Goal: Information Seeking & Learning: Learn about a topic

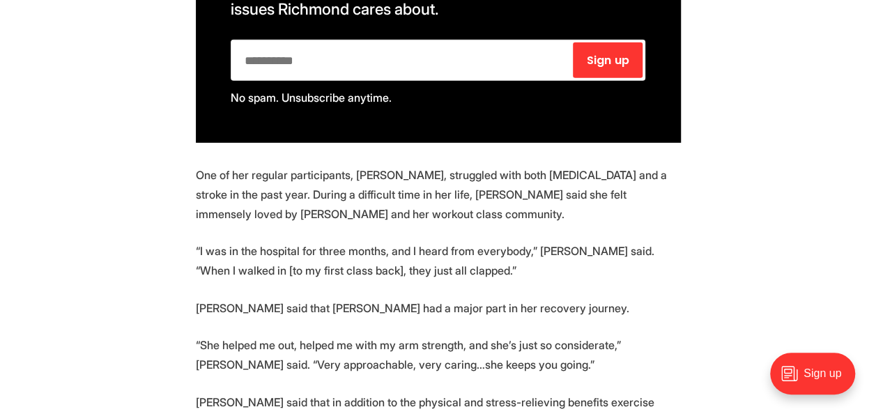
scroll to position [2059, 0]
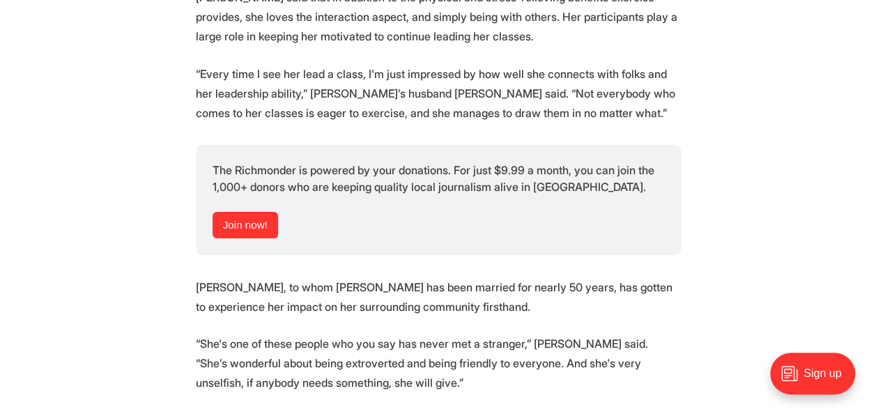
scroll to position [2470, 0]
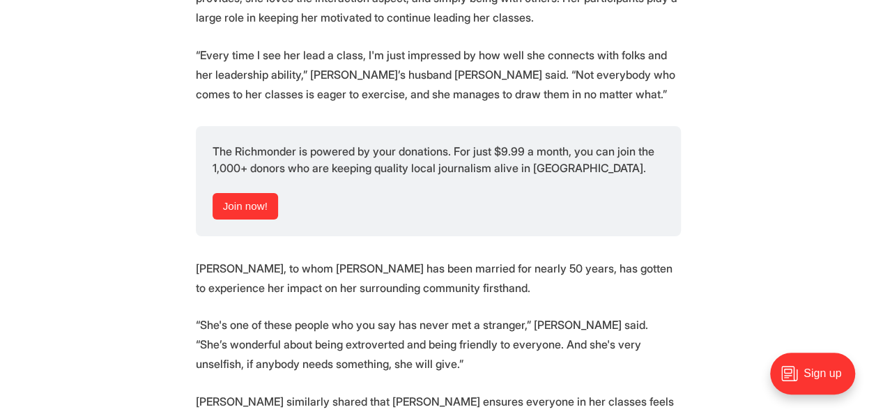
drag, startPoint x: 865, startPoint y: 212, endPoint x: 865, endPoint y: 223, distance: 11.2
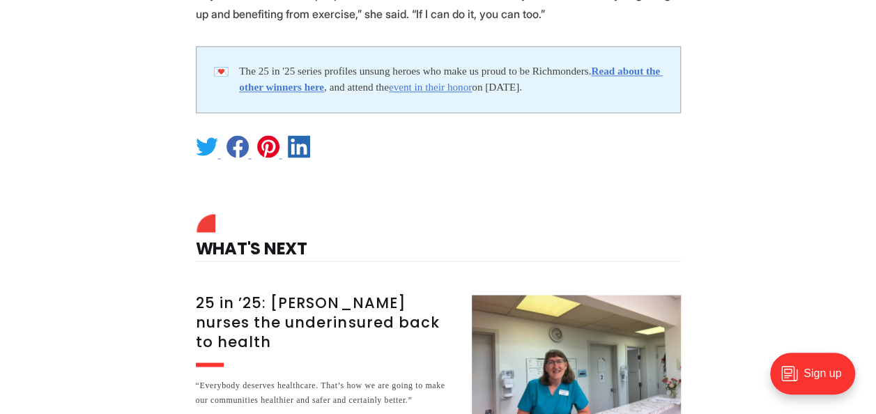
scroll to position [3735, 0]
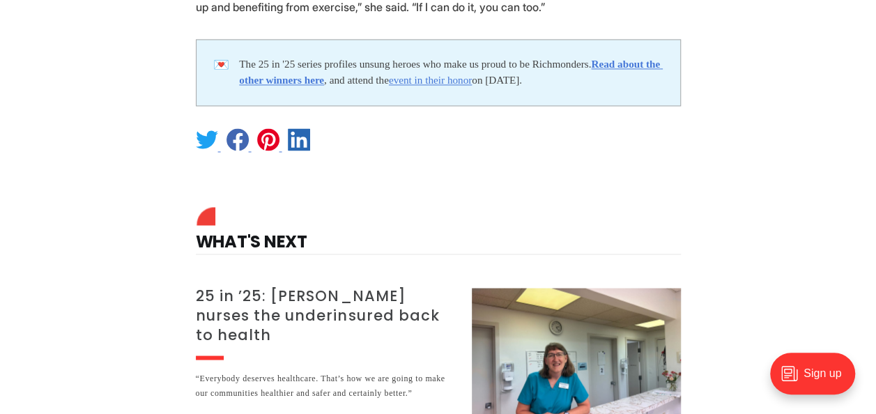
click at [360, 286] on h3 "25 in ’25: [PERSON_NAME] nurses the underinsured back to health" at bounding box center [325, 315] width 259 height 59
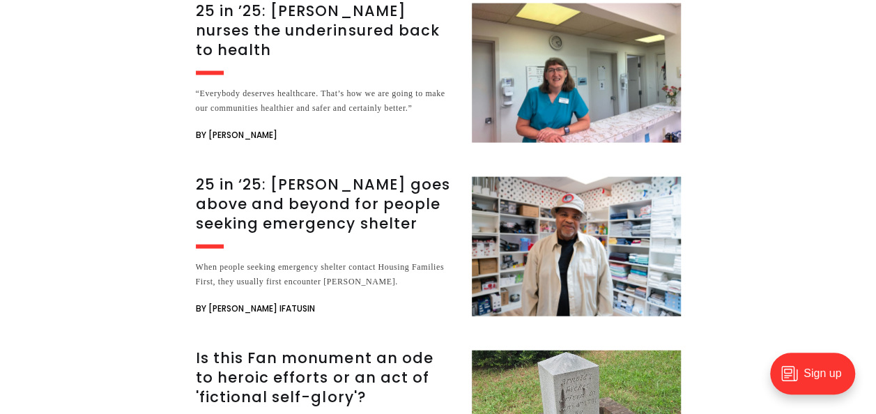
scroll to position [4032, 0]
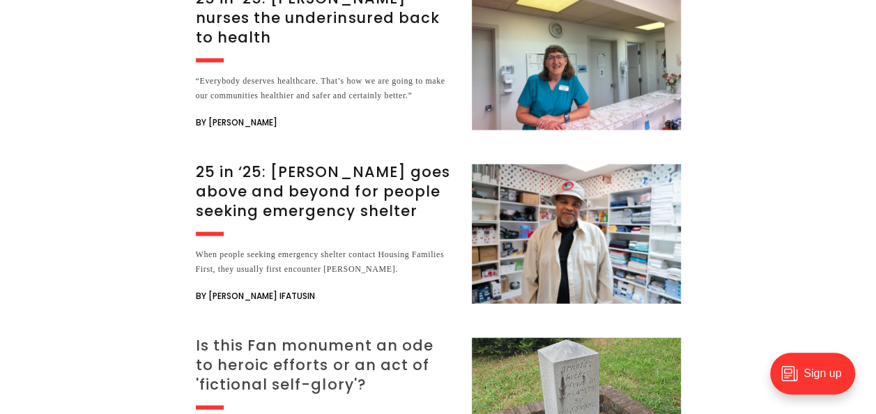
click at [336, 336] on h3 "Is this Fan monument an ode to heroic efforts or an act of 'fictional self-glor…" at bounding box center [325, 365] width 259 height 59
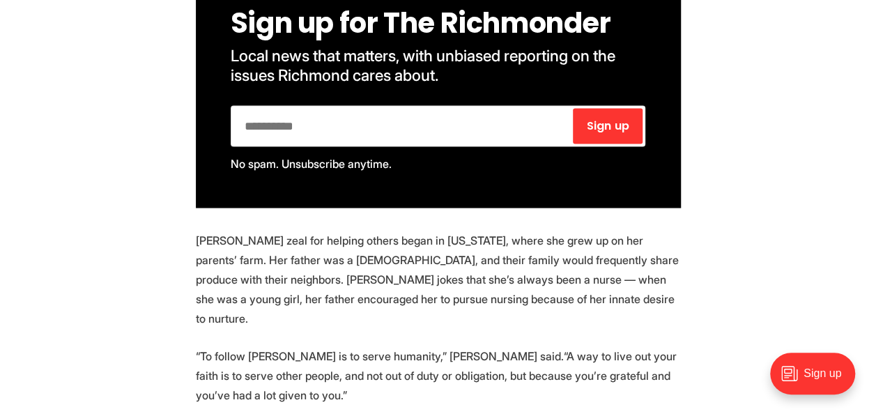
scroll to position [1267, 0]
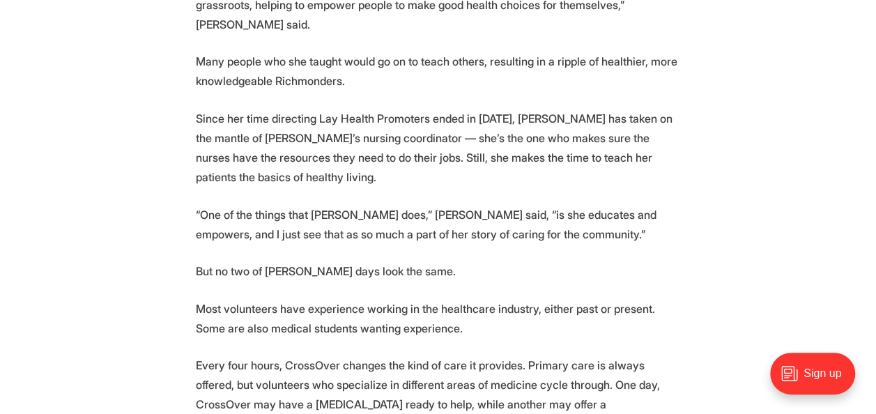
scroll to position [1989, 0]
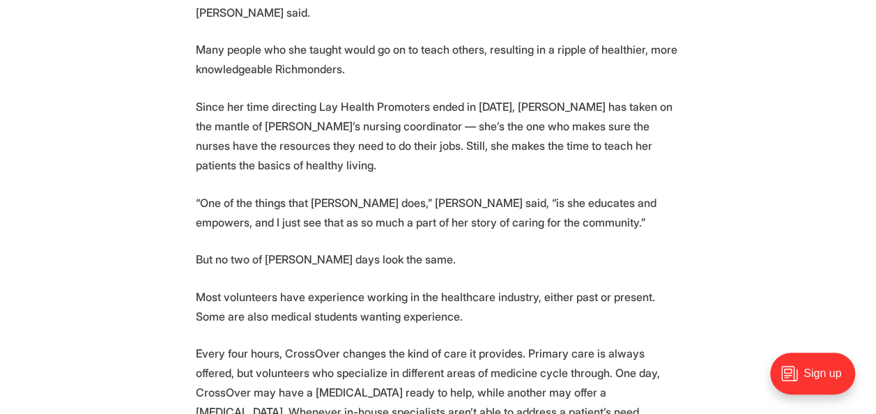
click at [874, 192] on section "🎉 We're celebrating 25 amazing Richmonders! Join us at the [PERSON_NAME][GEOGRA…" at bounding box center [438, 89] width 876 height 2741
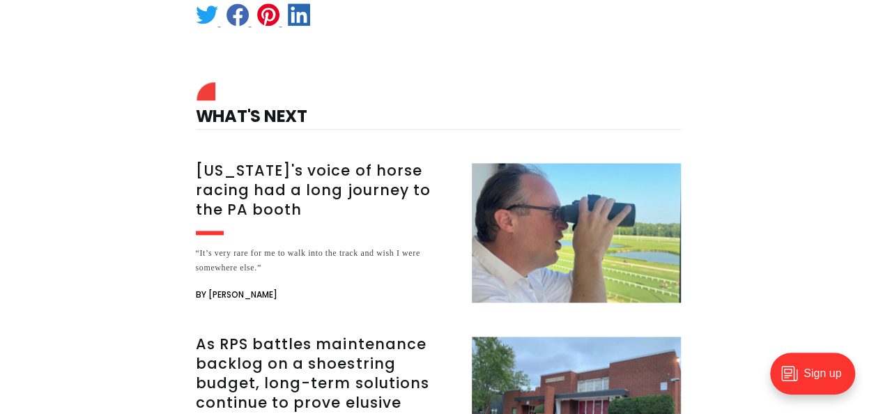
scroll to position [3424, 0]
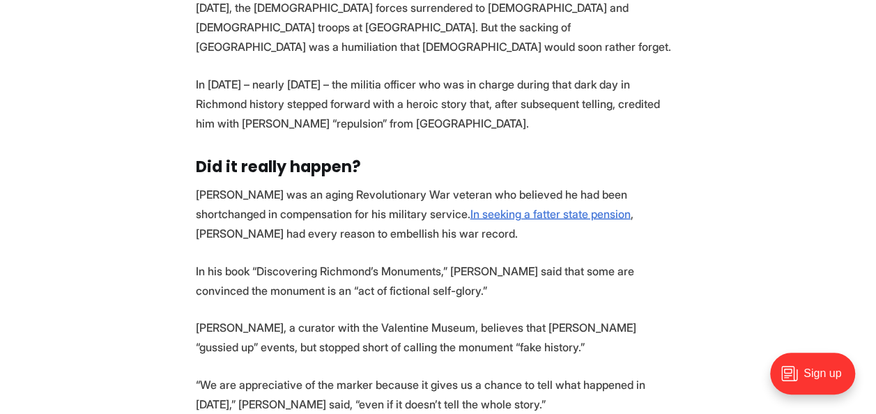
scroll to position [1657, 0]
